Goal: Transaction & Acquisition: Purchase product/service

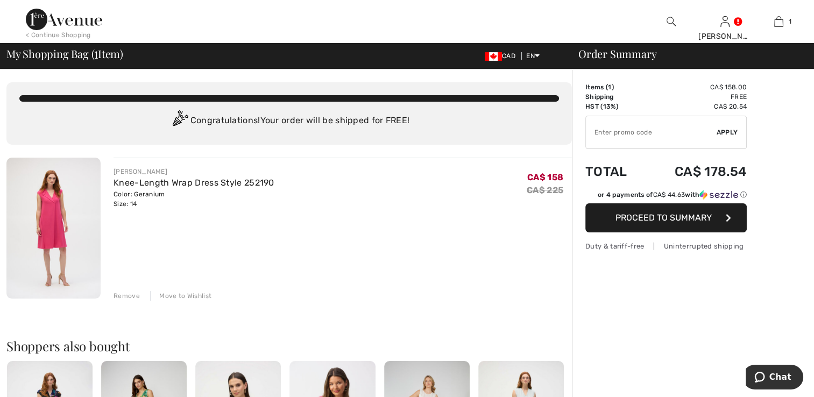
click at [678, 220] on span "Proceed to Summary" at bounding box center [664, 218] width 96 height 10
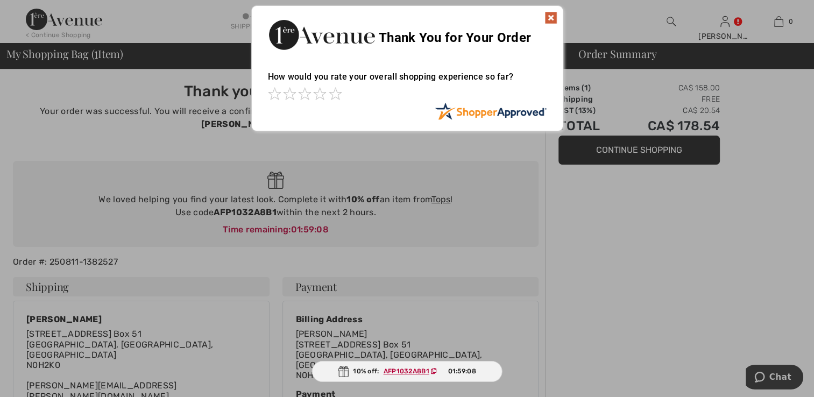
click at [549, 19] on img at bounding box center [551, 17] width 13 height 13
